Goal: Obtain resource: Obtain resource

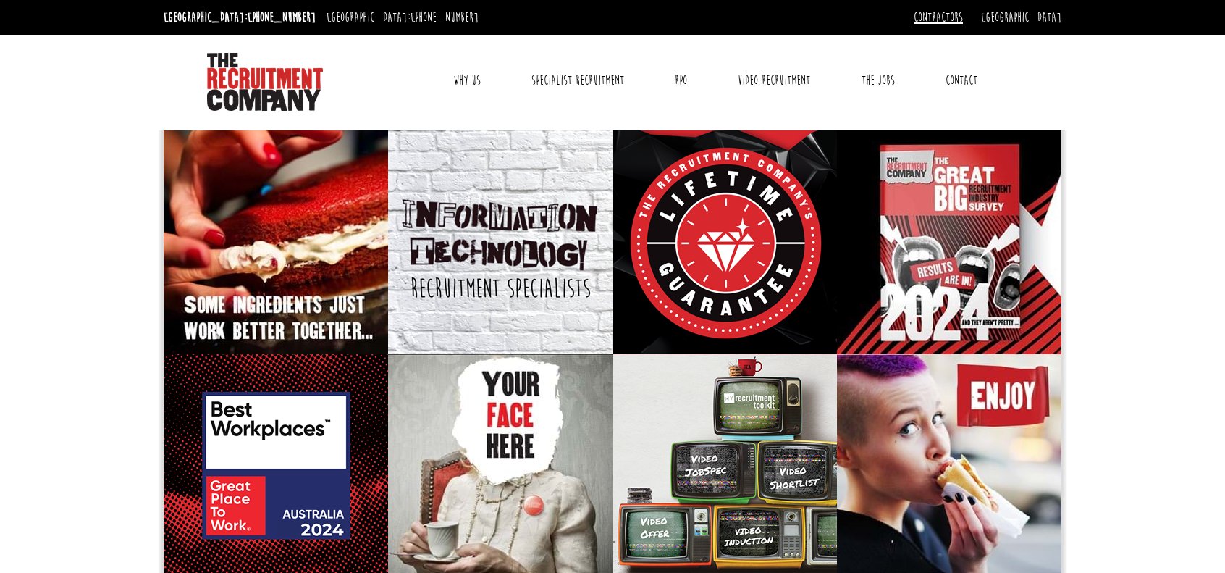
click at [963, 17] on link "Contractors" at bounding box center [938, 17] width 49 height 16
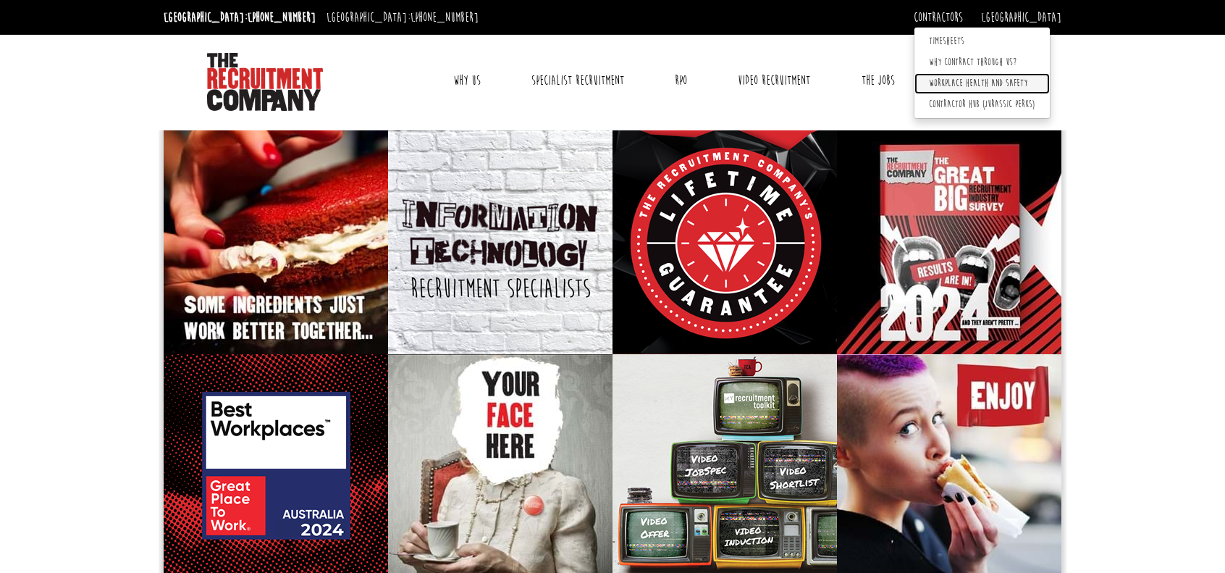
click at [1015, 84] on link "Workplace health and safety" at bounding box center [981, 83] width 135 height 21
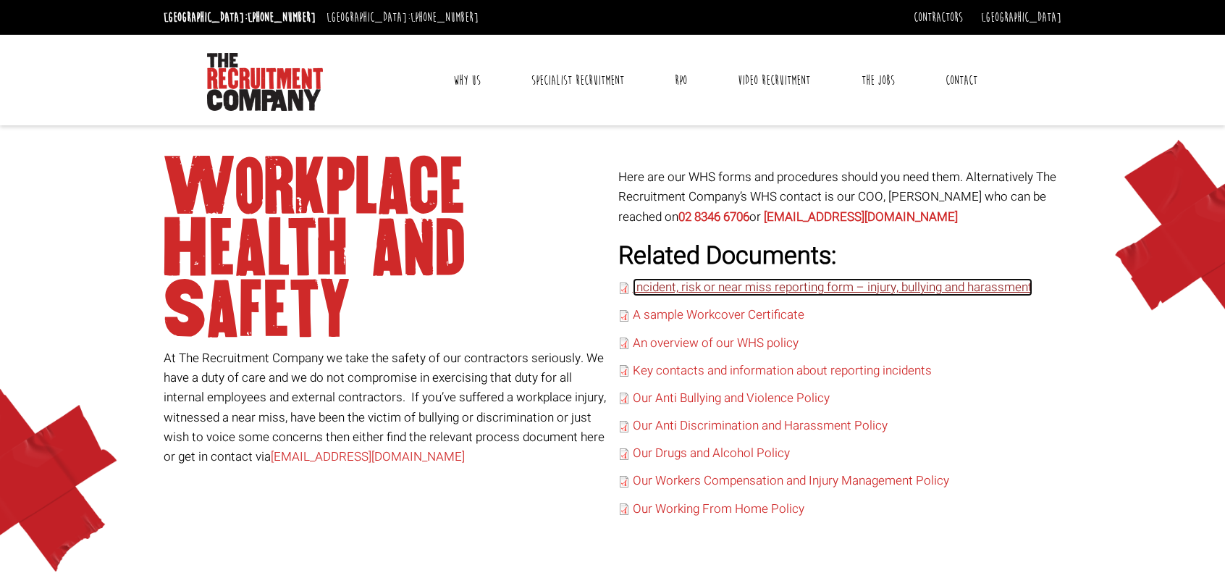
click at [1006, 284] on link "Incident, risk or near miss reporting form – injury, bullying and harassment" at bounding box center [833, 287] width 400 height 18
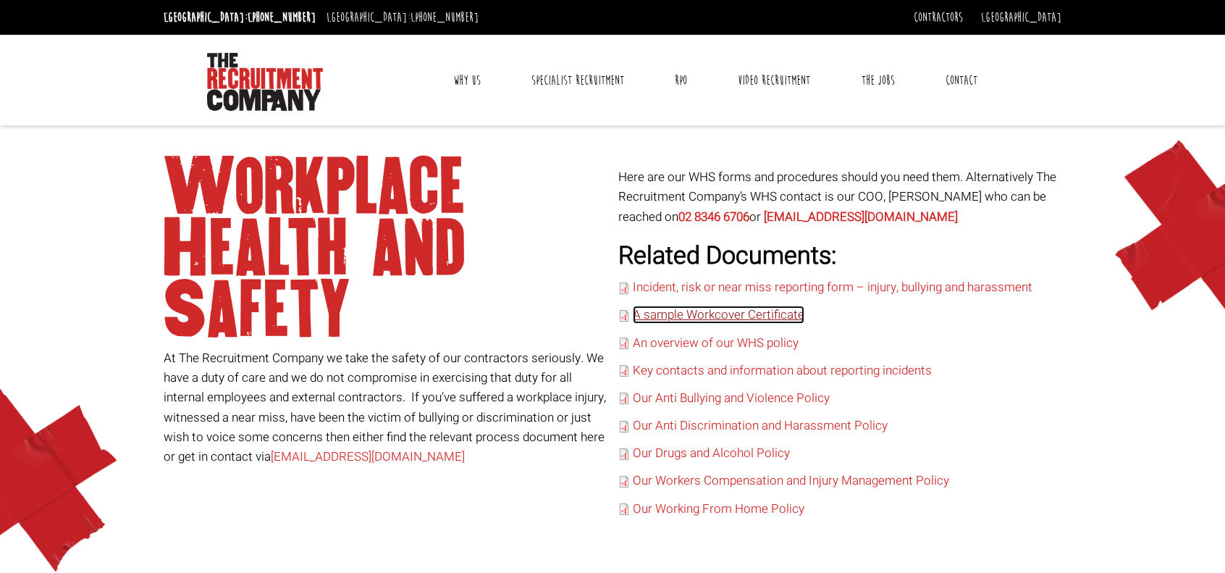
click at [783, 314] on link "A sample Workcover Certificate" at bounding box center [719, 314] width 172 height 18
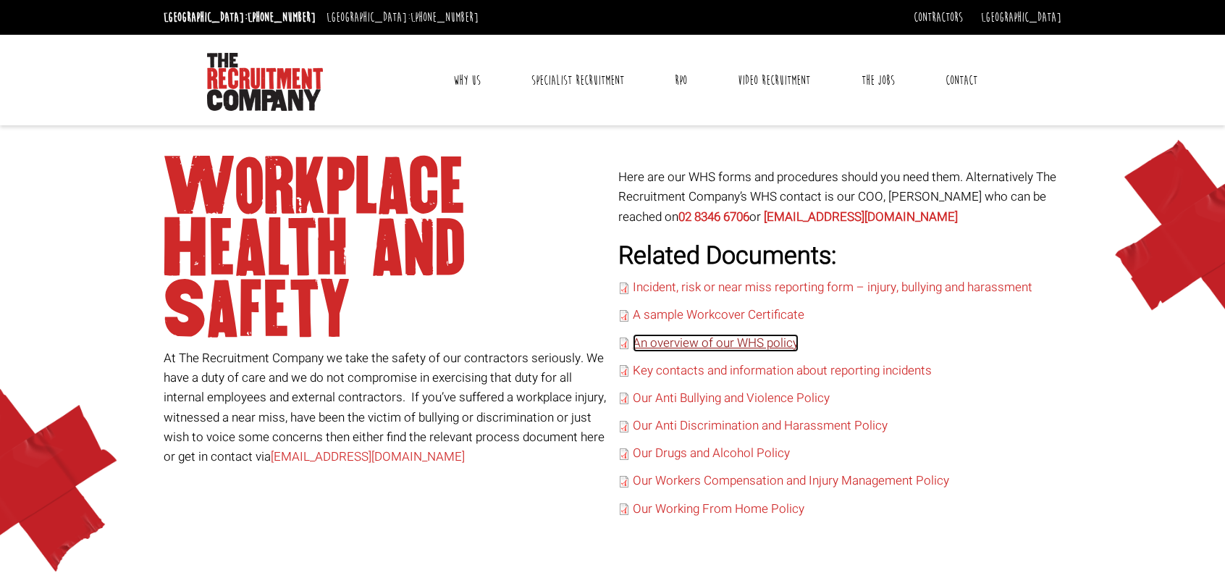
click at [734, 342] on link "An overview of our WHS policy" at bounding box center [716, 343] width 166 height 18
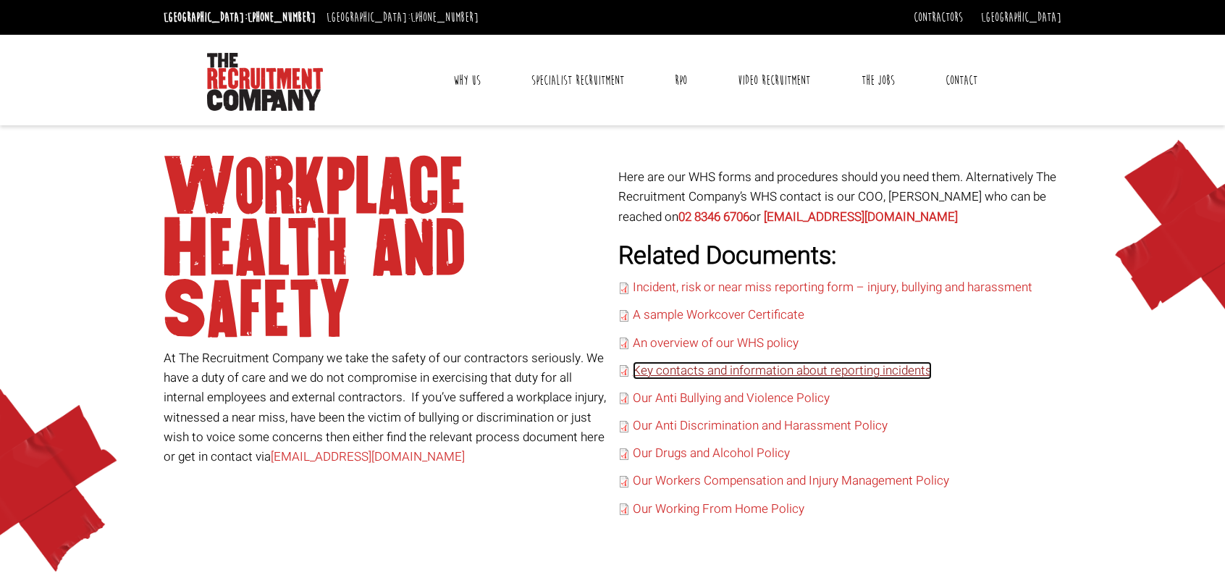
click at [707, 371] on link "Key contacts and information about reporting incidents" at bounding box center [782, 370] width 299 height 18
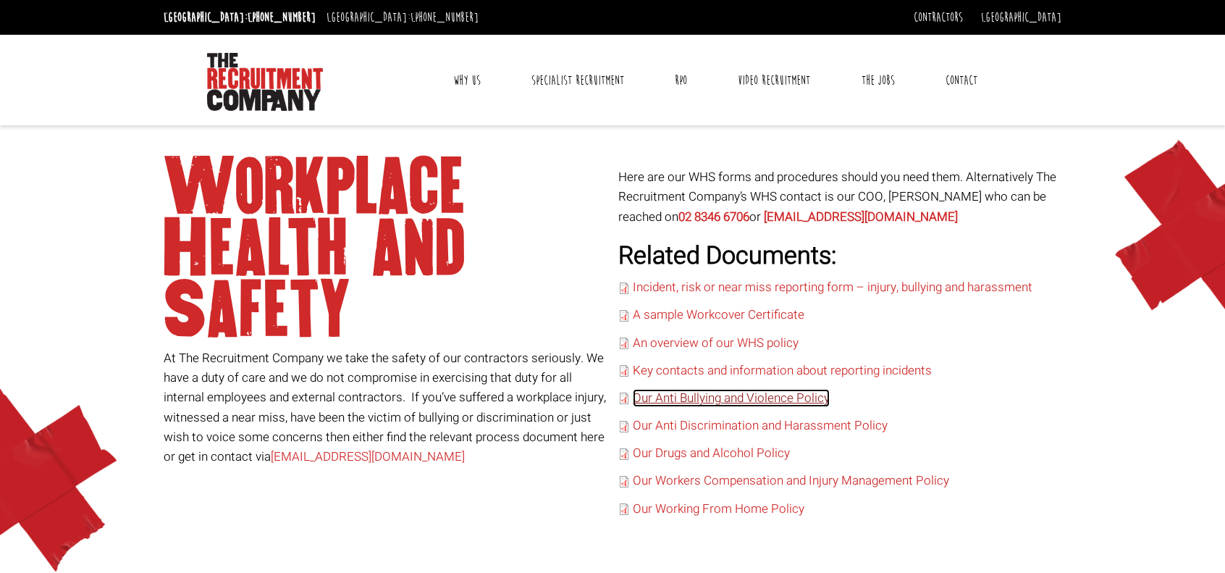
click at [730, 397] on link "Our Anti Bullying and Violence Policy" at bounding box center [731, 398] width 197 height 18
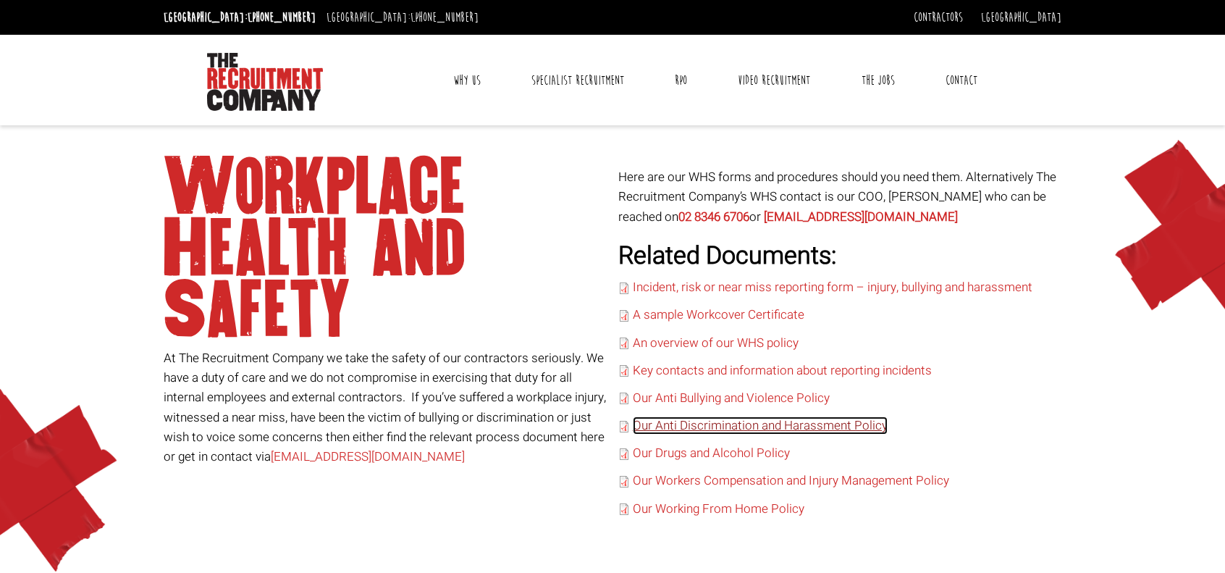
click at [680, 421] on link "Our Anti Discrimination and Harassment Policy" at bounding box center [760, 425] width 255 height 18
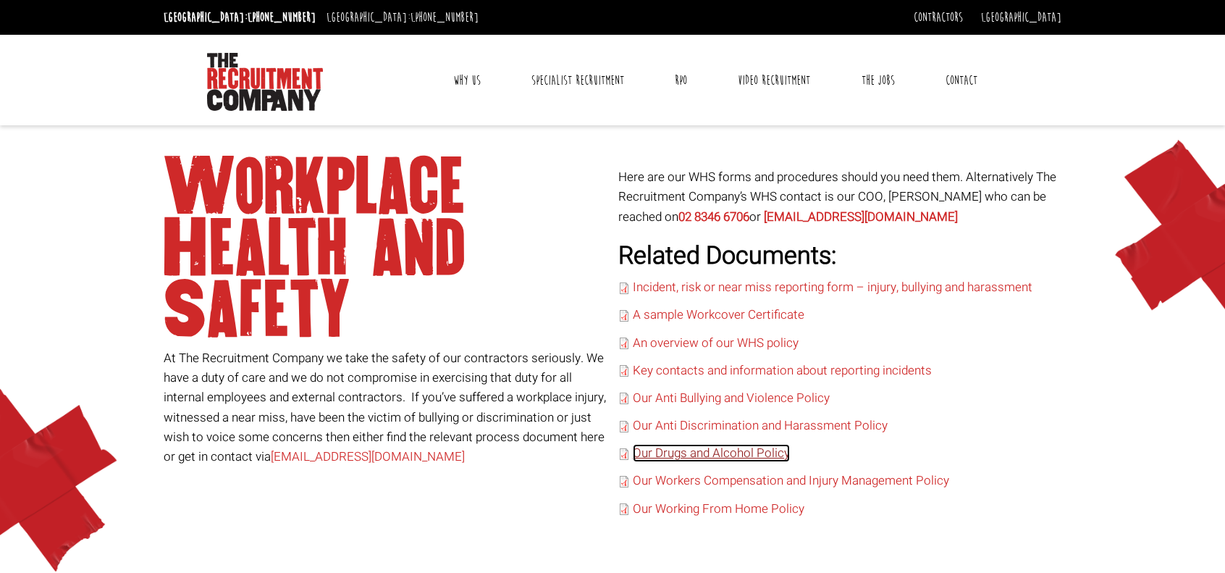
click at [698, 454] on link "Our Drugs and Alcohol Policy" at bounding box center [711, 453] width 157 height 18
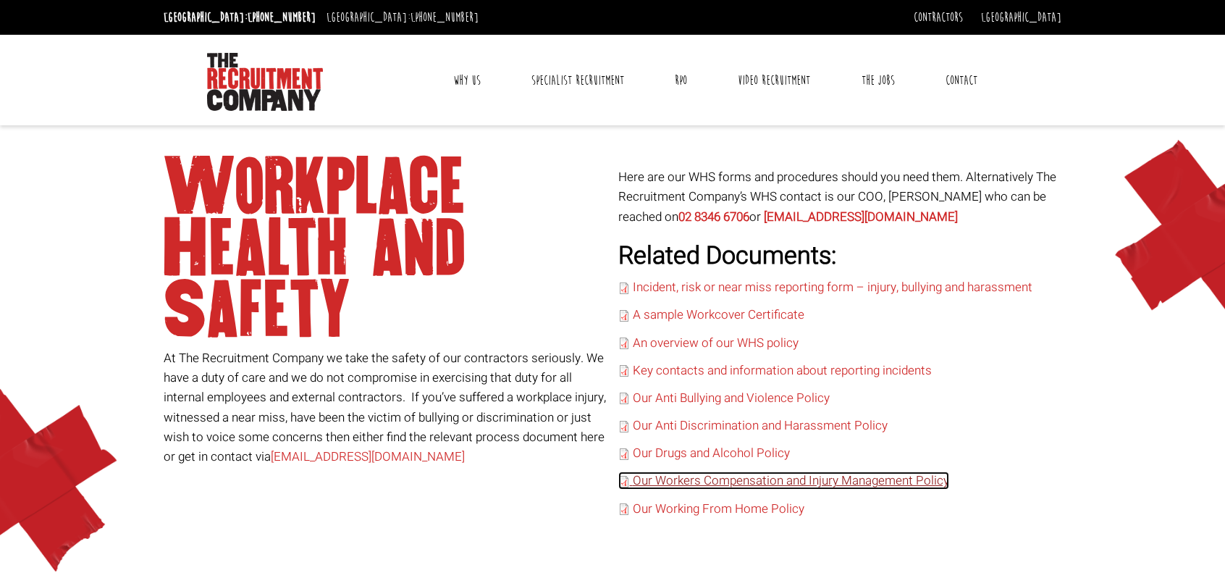
click at [745, 486] on link "Our Workers Compensation and Injury Management Policy" at bounding box center [783, 480] width 331 height 18
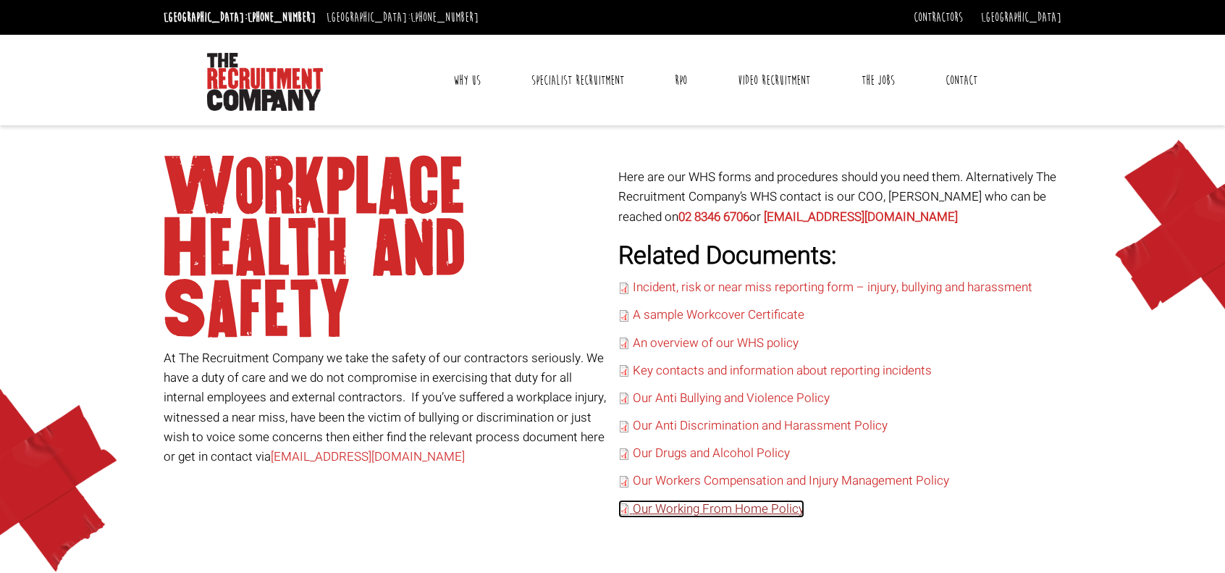
click at [730, 505] on link "Our Working From Home Policy" at bounding box center [711, 508] width 186 height 18
